Goal: Information Seeking & Learning: Find specific fact

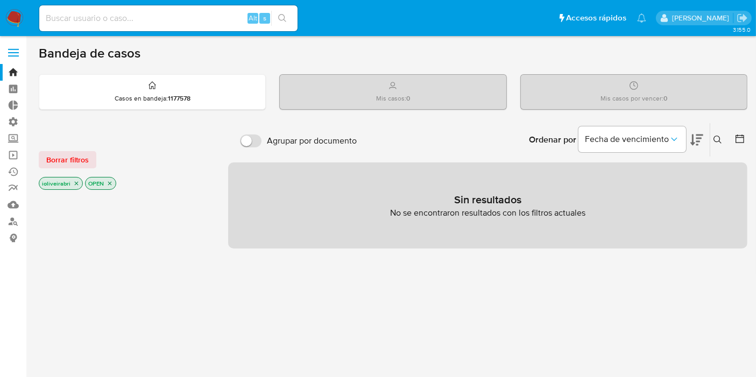
click at [18, 56] on span at bounding box center [13, 56] width 11 height 2
click at [0, 0] on input "checkbox" at bounding box center [0, 0] width 0 height 0
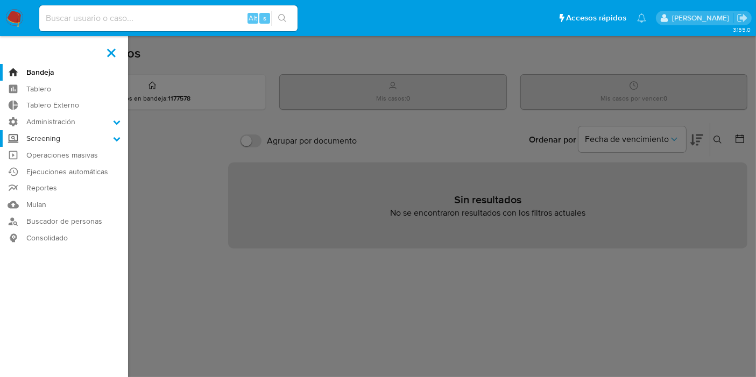
click at [58, 136] on label "Screening" at bounding box center [64, 138] width 128 height 17
click at [0, 0] on input "Screening" at bounding box center [0, 0] width 0 height 0
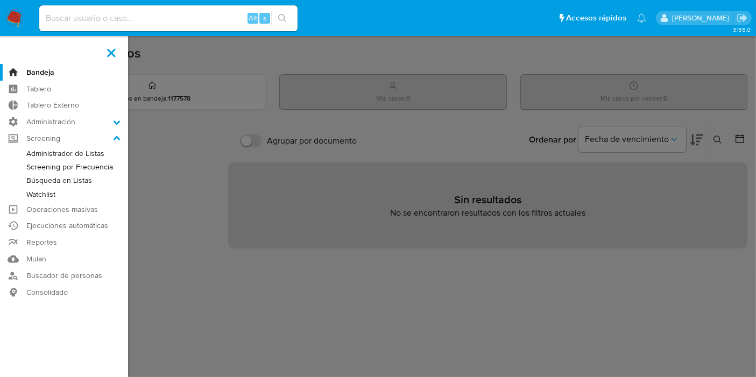
click at [47, 191] on link "Watchlist" at bounding box center [64, 194] width 128 height 13
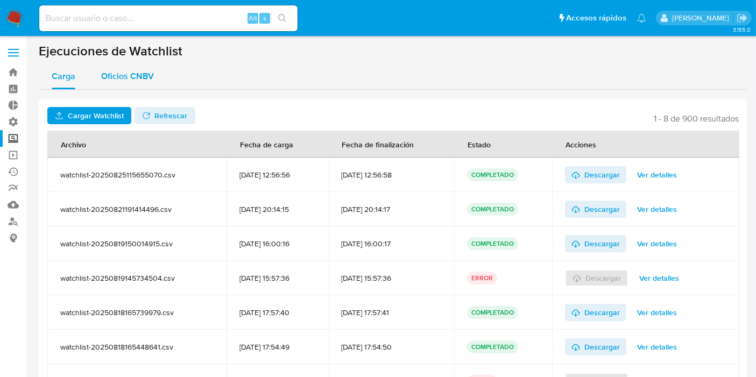
click at [140, 70] on span "Oficios CNBV" at bounding box center [127, 76] width 53 height 12
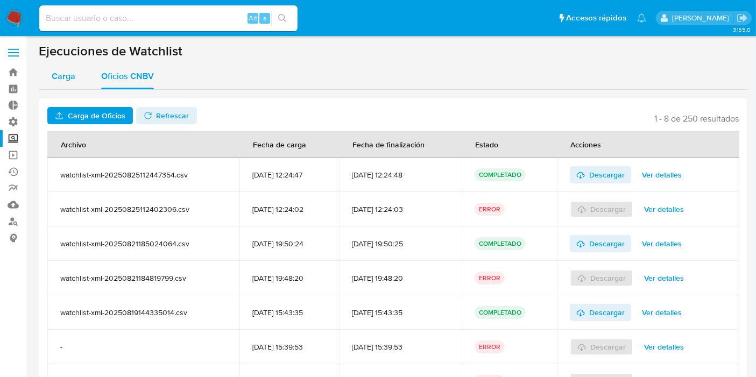
click at [66, 82] on span "Carga" at bounding box center [64, 76] width 24 height 12
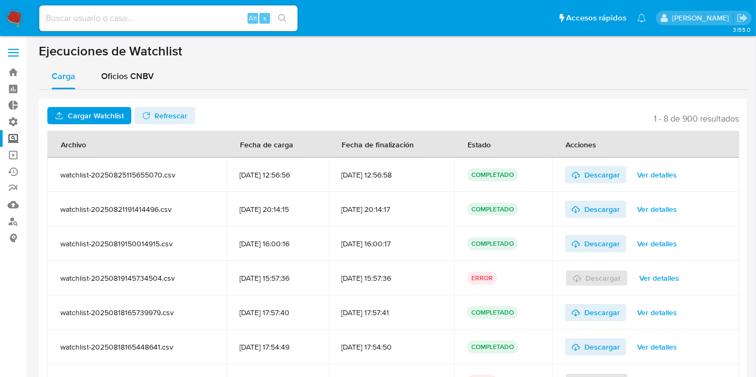
click at [11, 136] on label "Screening" at bounding box center [64, 138] width 128 height 17
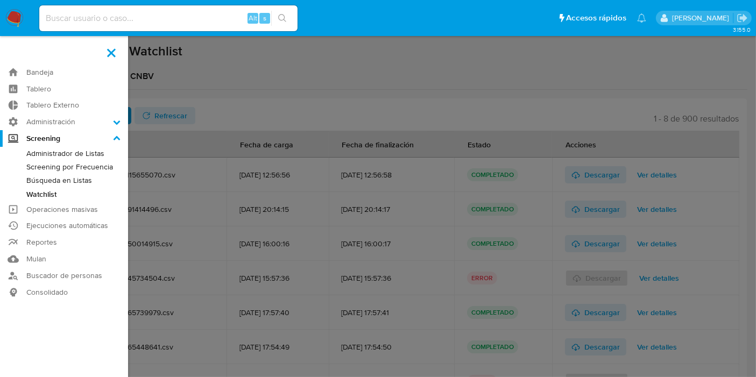
click at [0, 0] on input "Screening" at bounding box center [0, 0] width 0 height 0
click at [269, 101] on label at bounding box center [378, 188] width 756 height 377
click at [0, 0] on input "checkbox" at bounding box center [0, 0] width 0 height 0
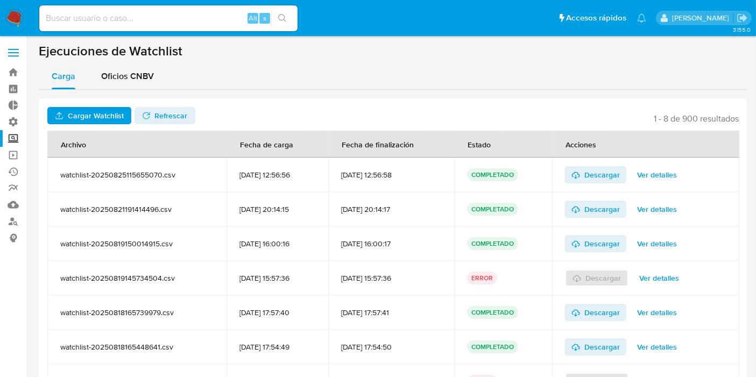
click at [12, 139] on label "Screening" at bounding box center [64, 138] width 128 height 17
click at [0, 0] on input "Screening" at bounding box center [0, 0] width 0 height 0
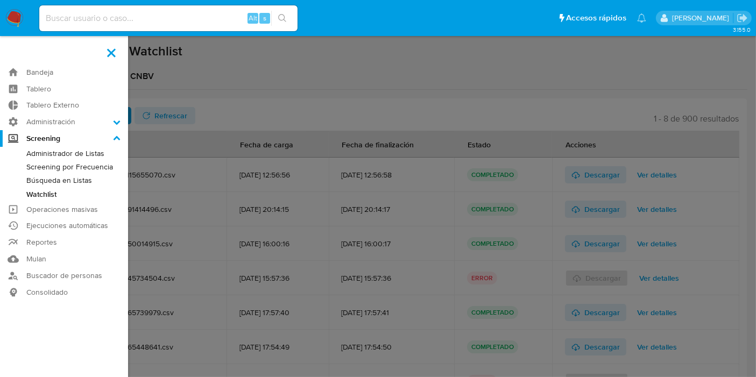
click at [67, 176] on link "Búsqueda en Listas" at bounding box center [64, 180] width 128 height 13
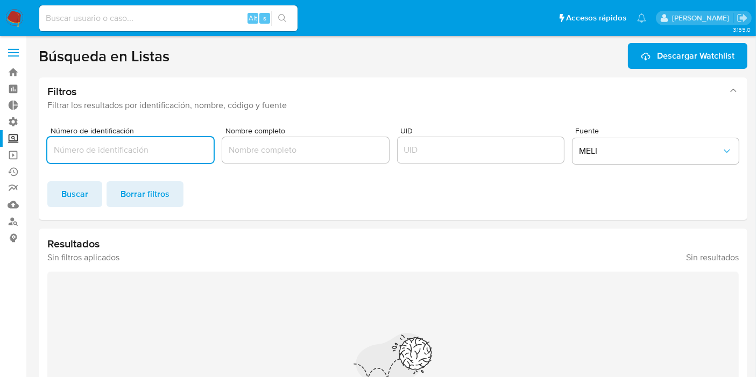
click at [11, 134] on label "Screening" at bounding box center [64, 138] width 128 height 17
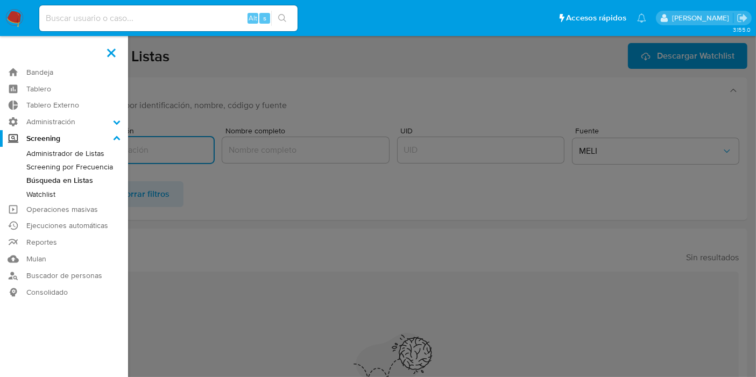
click at [0, 0] on input "Screening" at bounding box center [0, 0] width 0 height 0
click at [267, 168] on label at bounding box center [378, 188] width 756 height 377
click at [0, 0] on input "checkbox" at bounding box center [0, 0] width 0 height 0
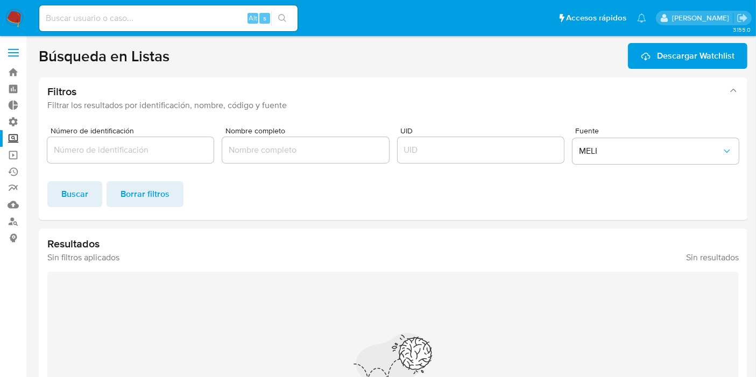
click at [70, 192] on span "Buscar" at bounding box center [74, 194] width 27 height 24
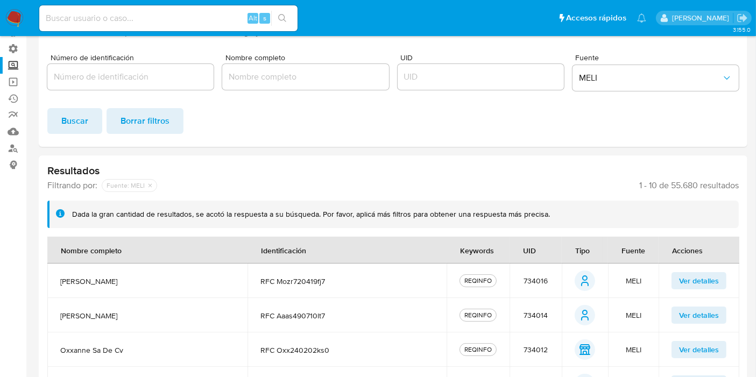
scroll to position [179, 0]
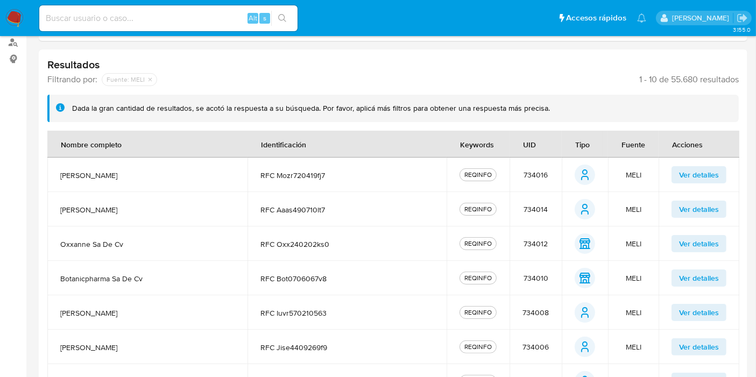
drag, startPoint x: 526, startPoint y: 171, endPoint x: 550, endPoint y: 172, distance: 24.7
click at [550, 172] on td "734016" at bounding box center [535, 175] width 52 height 34
click at [544, 177] on span "734016" at bounding box center [535, 175] width 24 height 10
drag, startPoint x: 521, startPoint y: 179, endPoint x: 492, endPoint y: 183, distance: 29.9
click at [521, 180] on td "734016" at bounding box center [535, 175] width 52 height 34
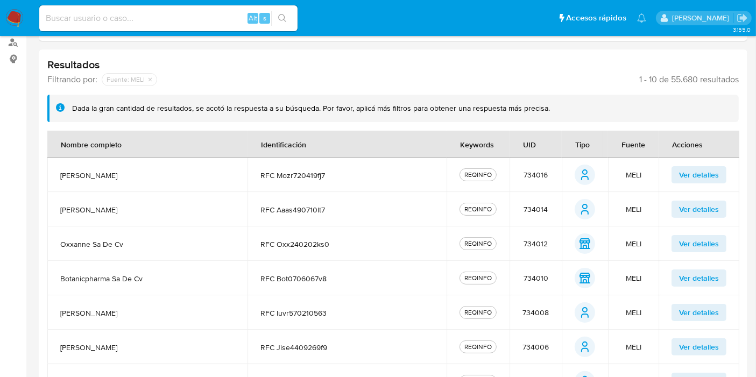
drag, startPoint x: 48, startPoint y: 182, endPoint x: 229, endPoint y: 172, distance: 180.5
click at [180, 169] on td "roberto morales zamudio" at bounding box center [147, 175] width 200 height 34
click at [275, 171] on span "RFC mozr720419fj7" at bounding box center [347, 176] width 174 height 10
drag, startPoint x: 273, startPoint y: 178, endPoint x: 335, endPoint y: 175, distance: 61.9
click at [335, 175] on td "RFC mozr720419fj7" at bounding box center [347, 175] width 200 height 34
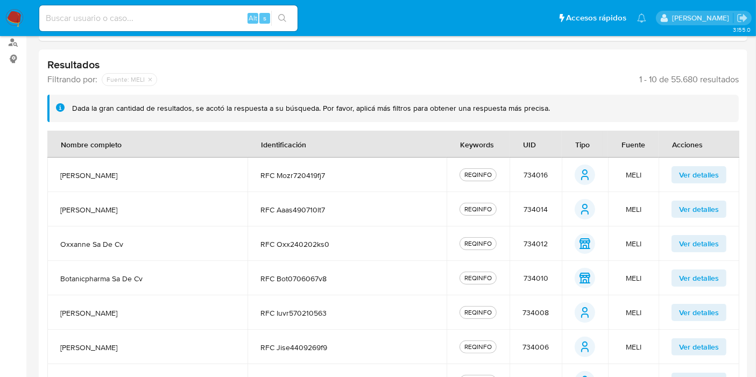
click at [341, 178] on span "RFC mozr720419fj7" at bounding box center [347, 176] width 174 height 10
drag, startPoint x: 526, startPoint y: 176, endPoint x: 561, endPoint y: 176, distance: 35.5
click at [561, 176] on td "734016" at bounding box center [535, 175] width 52 height 34
click at [541, 174] on span "734016" at bounding box center [535, 175] width 24 height 10
click at [524, 173] on td "734016" at bounding box center [535, 175] width 52 height 34
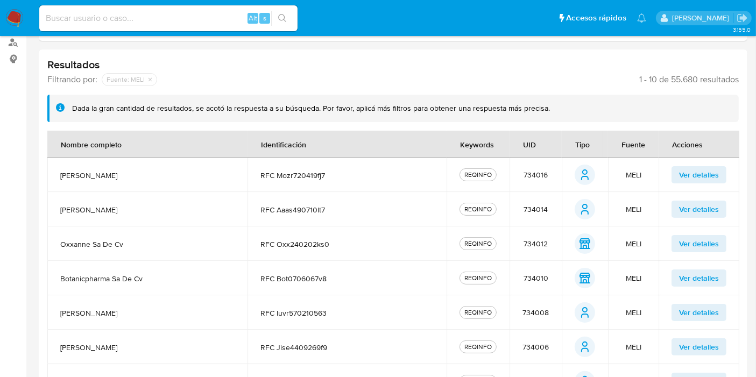
drag, startPoint x: 524, startPoint y: 174, endPoint x: 512, endPoint y: 173, distance: 13.0
click at [515, 174] on td "734016" at bounding box center [535, 175] width 52 height 34
drag, startPoint x: 523, startPoint y: 175, endPoint x: 550, endPoint y: 174, distance: 26.4
click at [550, 174] on td "734016" at bounding box center [535, 175] width 52 height 34
click at [700, 178] on span "Ver detalles" at bounding box center [699, 174] width 40 height 15
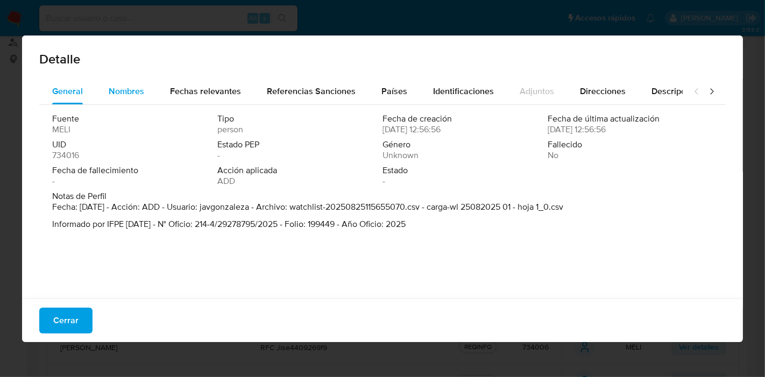
click at [139, 96] on span "Nombres" at bounding box center [127, 91] width 36 height 12
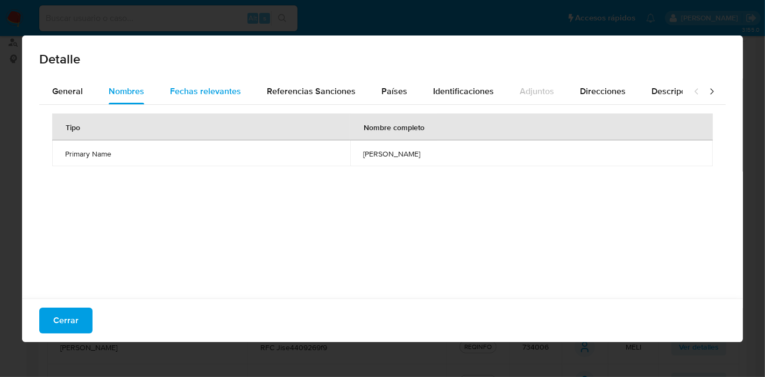
click at [193, 86] on span "Fechas relevantes" at bounding box center [205, 91] width 71 height 12
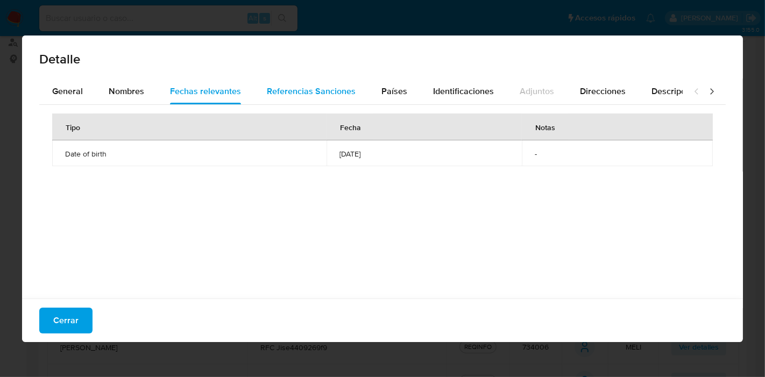
click at [273, 91] on span "Referencias Sanciones" at bounding box center [311, 91] width 89 height 12
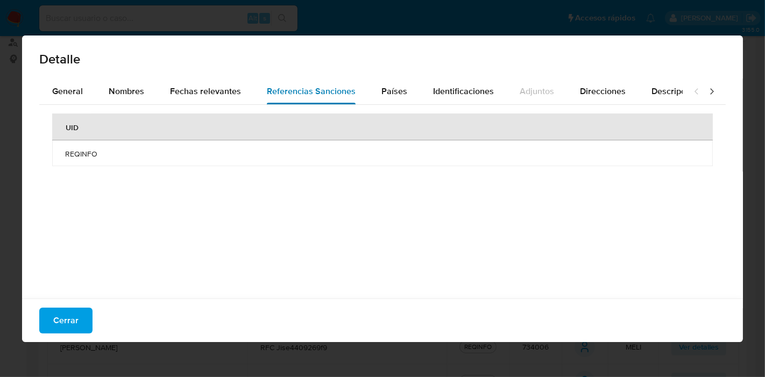
click at [344, 87] on span "Referencias Sanciones" at bounding box center [311, 91] width 89 height 12
drag, startPoint x: 377, startPoint y: 88, endPoint x: 382, endPoint y: 89, distance: 5.5
click at [379, 89] on button "Países" at bounding box center [394, 92] width 52 height 26
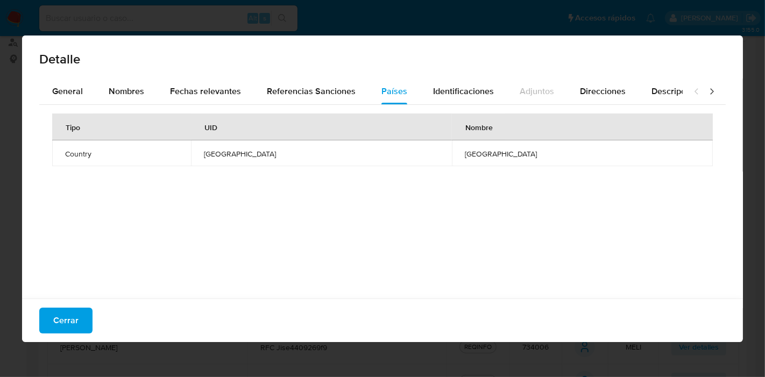
click at [466, 77] on div "Detalle" at bounding box center [382, 57] width 721 height 43
drag, startPoint x: 571, startPoint y: 88, endPoint x: 613, endPoint y: 77, distance: 43.3
click at [571, 89] on button "Direcciones" at bounding box center [603, 92] width 72 height 26
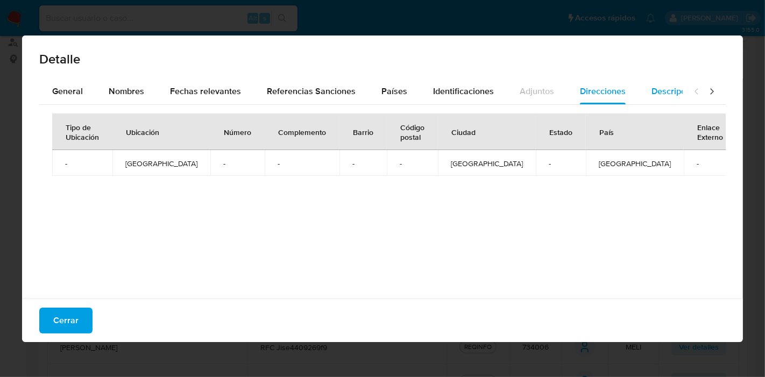
click at [643, 88] on button "Descripciones" at bounding box center [678, 92] width 81 height 26
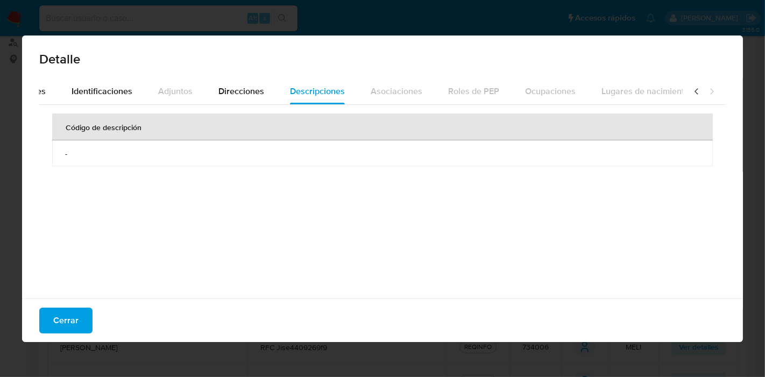
scroll to position [0, 381]
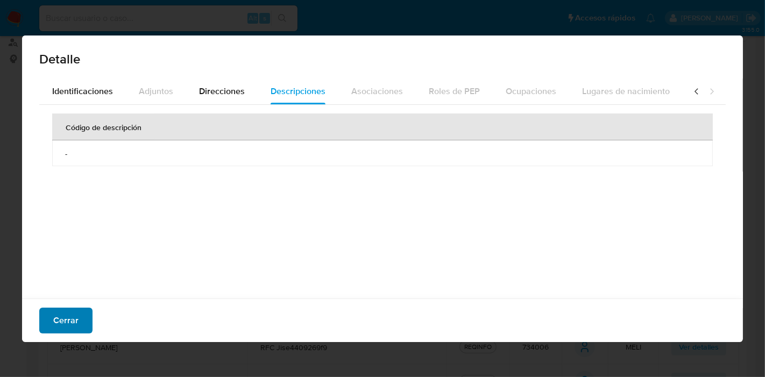
click at [73, 323] on span "Cerrar" at bounding box center [65, 321] width 25 height 24
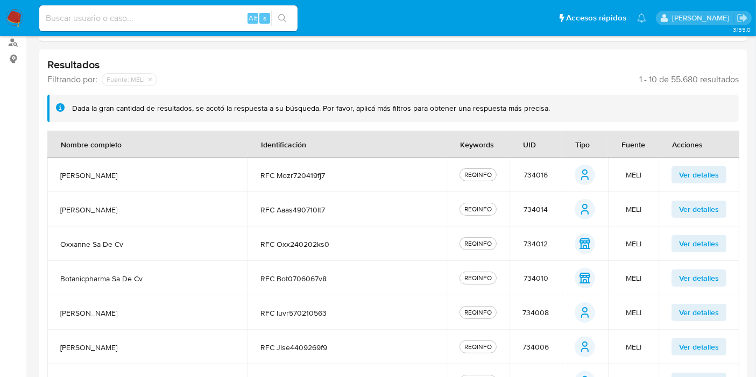
drag, startPoint x: 627, startPoint y: 211, endPoint x: 646, endPoint y: 208, distance: 19.6
click at [646, 208] on td "MELI" at bounding box center [633, 209] width 51 height 34
drag, startPoint x: 461, startPoint y: 168, endPoint x: 527, endPoint y: 171, distance: 66.2
click at [516, 175] on tr "roberto morales zamudio RFC mozr720419fj7 REQINFO 734016 person person MELI Ver…" at bounding box center [393, 175] width 692 height 34
click at [680, 169] on span "Ver detalles" at bounding box center [699, 174] width 40 height 15
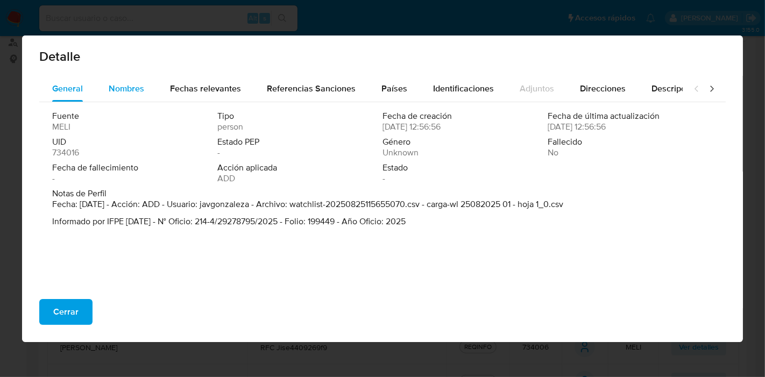
scroll to position [3, 0]
click at [134, 84] on span "Nombres" at bounding box center [127, 88] width 36 height 12
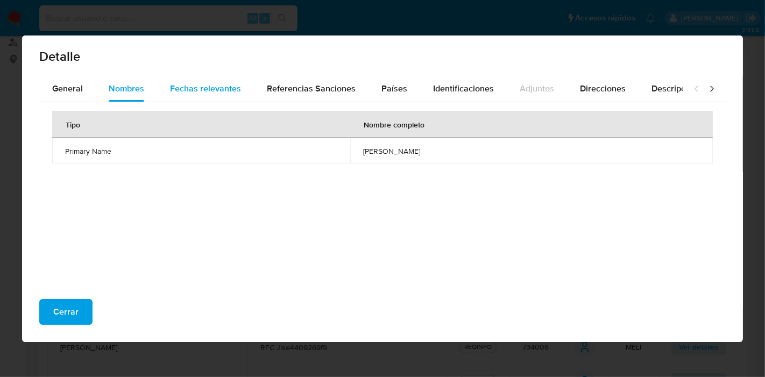
click at [209, 79] on div "Fechas relevantes" at bounding box center [205, 89] width 71 height 26
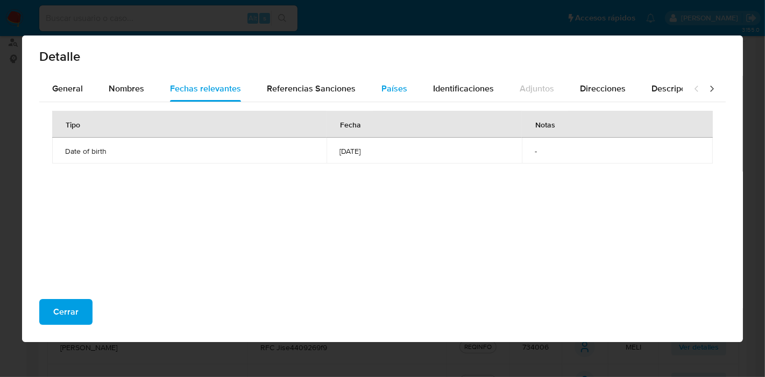
drag, startPoint x: 296, startPoint y: 82, endPoint x: 378, endPoint y: 86, distance: 81.8
click at [302, 82] on span "Referencias Sanciones" at bounding box center [311, 88] width 89 height 12
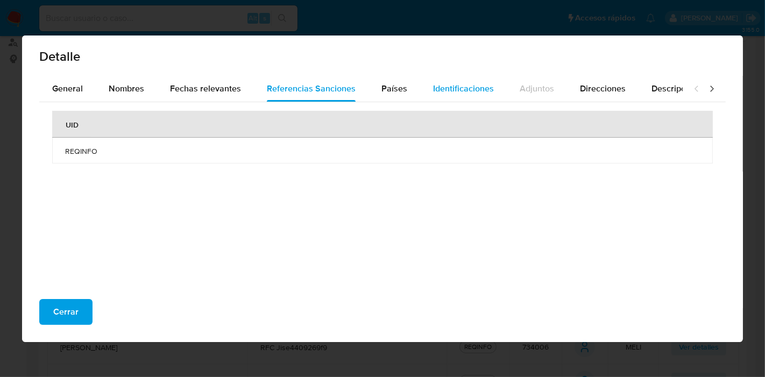
drag, startPoint x: 382, startPoint y: 87, endPoint x: 427, endPoint y: 87, distance: 44.6
click at [386, 87] on span "Países" at bounding box center [394, 88] width 26 height 12
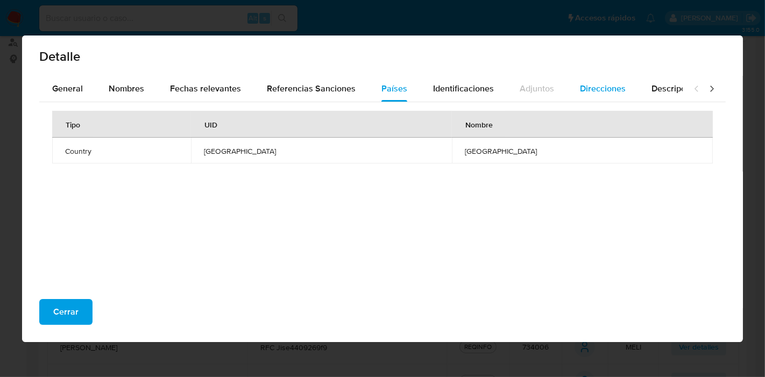
drag, startPoint x: 463, startPoint y: 96, endPoint x: 625, endPoint y: 96, distance: 161.9
click at [465, 96] on div "Identificaciones" at bounding box center [463, 89] width 61 height 26
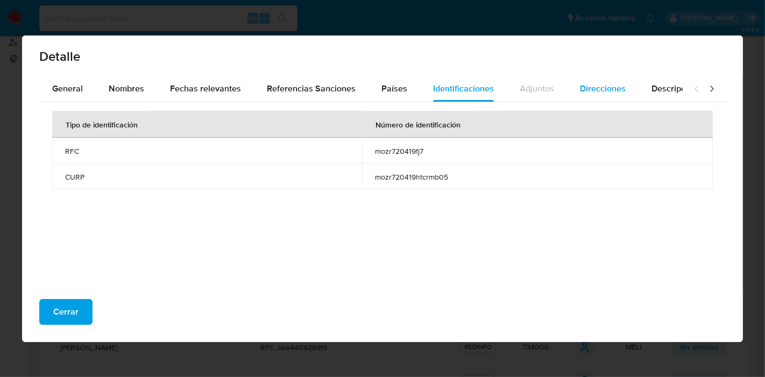
click at [623, 95] on button "Direcciones" at bounding box center [603, 89] width 72 height 26
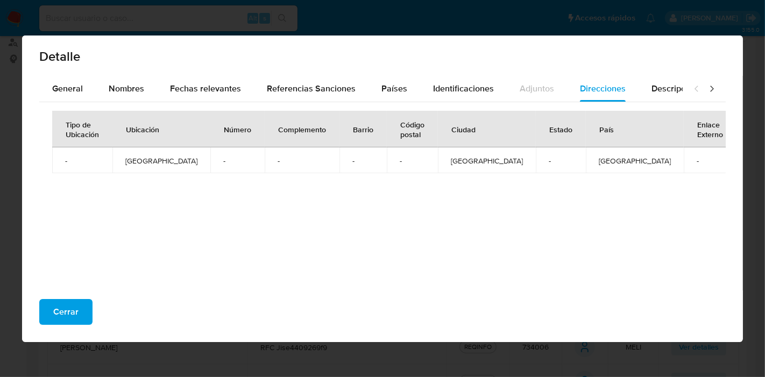
drag, startPoint x: 667, startPoint y: 82, endPoint x: 688, endPoint y: 86, distance: 21.3
click at [668, 82] on span "Descripciones" at bounding box center [678, 88] width 55 height 12
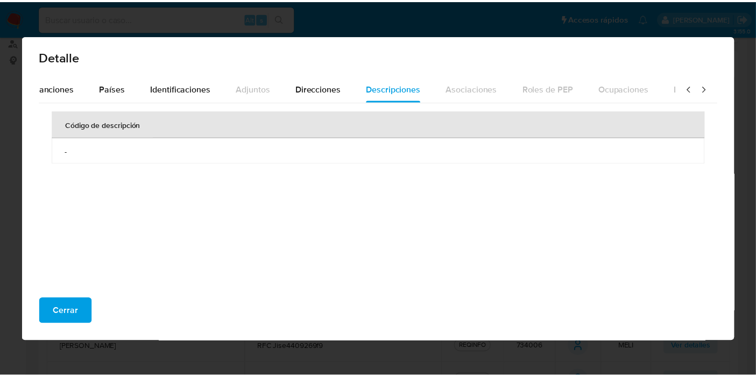
scroll to position [0, 381]
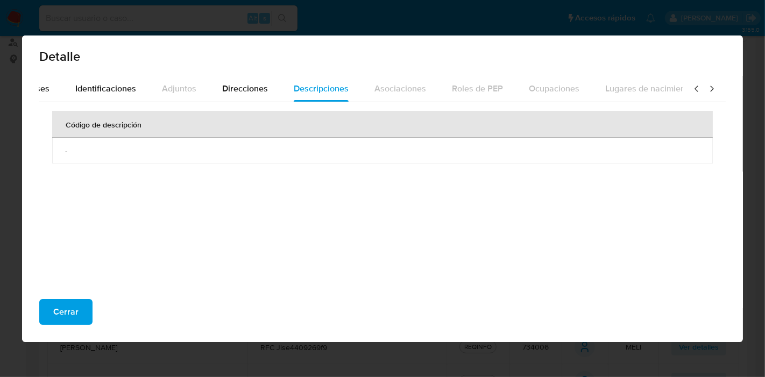
click at [706, 86] on icon at bounding box center [711, 88] width 11 height 11
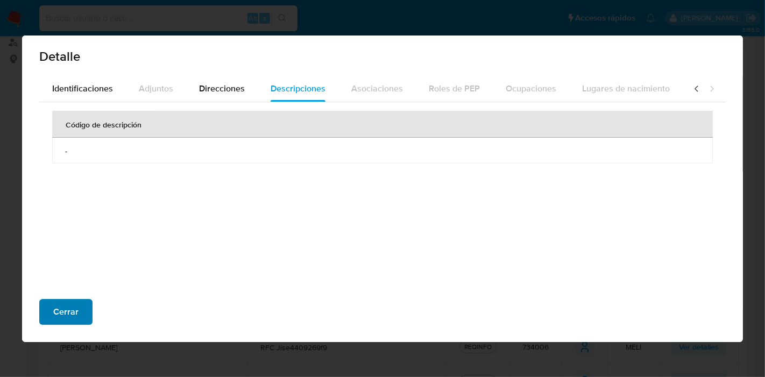
click at [60, 310] on span "Cerrar" at bounding box center [65, 312] width 25 height 24
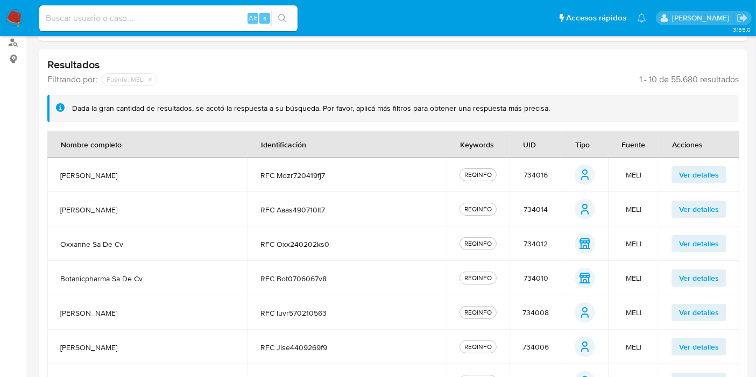
drag, startPoint x: 538, startPoint y: 11, endPoint x: 351, endPoint y: 22, distance: 187.5
click at [484, 33] on nav "Pausado Ver notificaciones Alt s Accesos rápidos Presiona las siguientes teclas…" at bounding box center [378, 18] width 756 height 36
click at [9, 23] on img at bounding box center [14, 18] width 18 height 18
